Goal: Task Accomplishment & Management: Complete application form

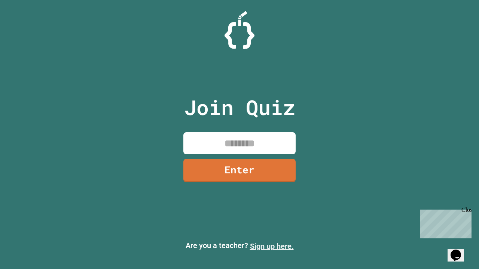
click at [272, 247] on link "Sign up here." at bounding box center [272, 246] width 44 height 9
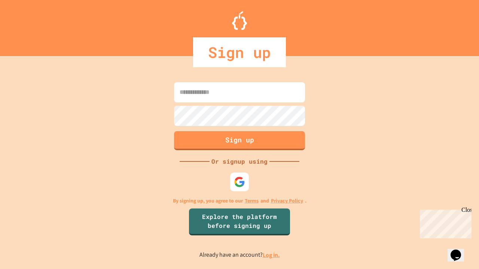
click at [272, 255] on link "Log in." at bounding box center [271, 256] width 17 height 8
